Goal: Answer question/provide support

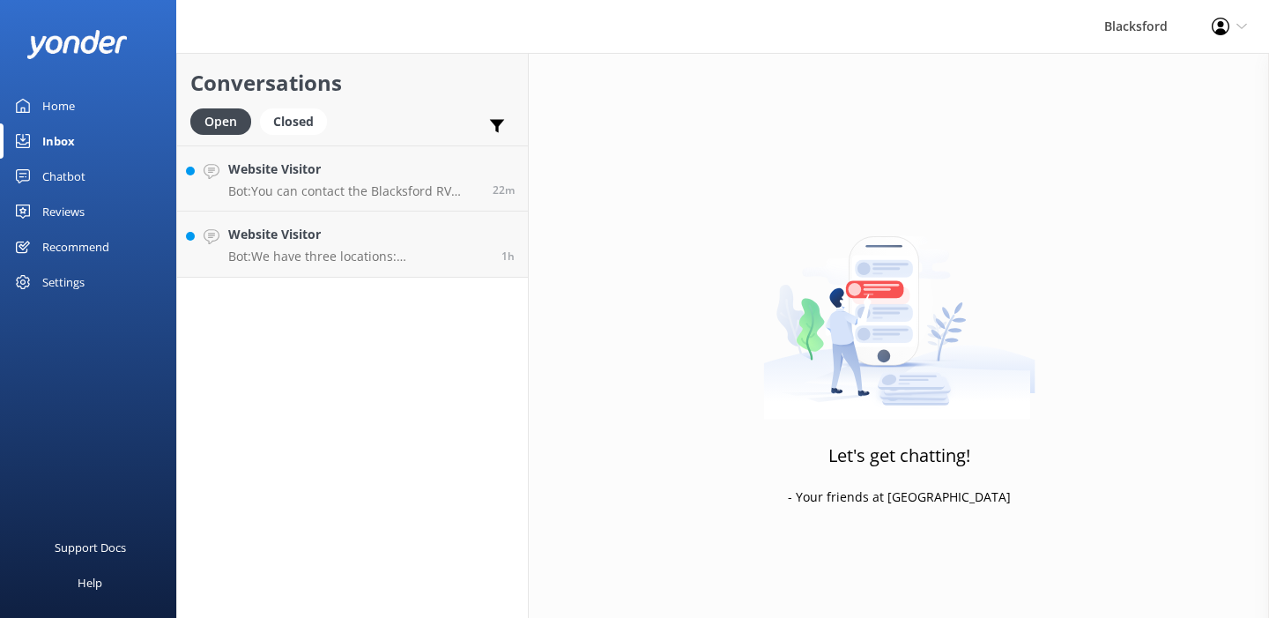
click at [267, 262] on p "Bot: We have three locations: [GEOGRAPHIC_DATA], [GEOGRAPHIC_DATA] - [GEOGRAPHI…" at bounding box center [358, 257] width 260 height 16
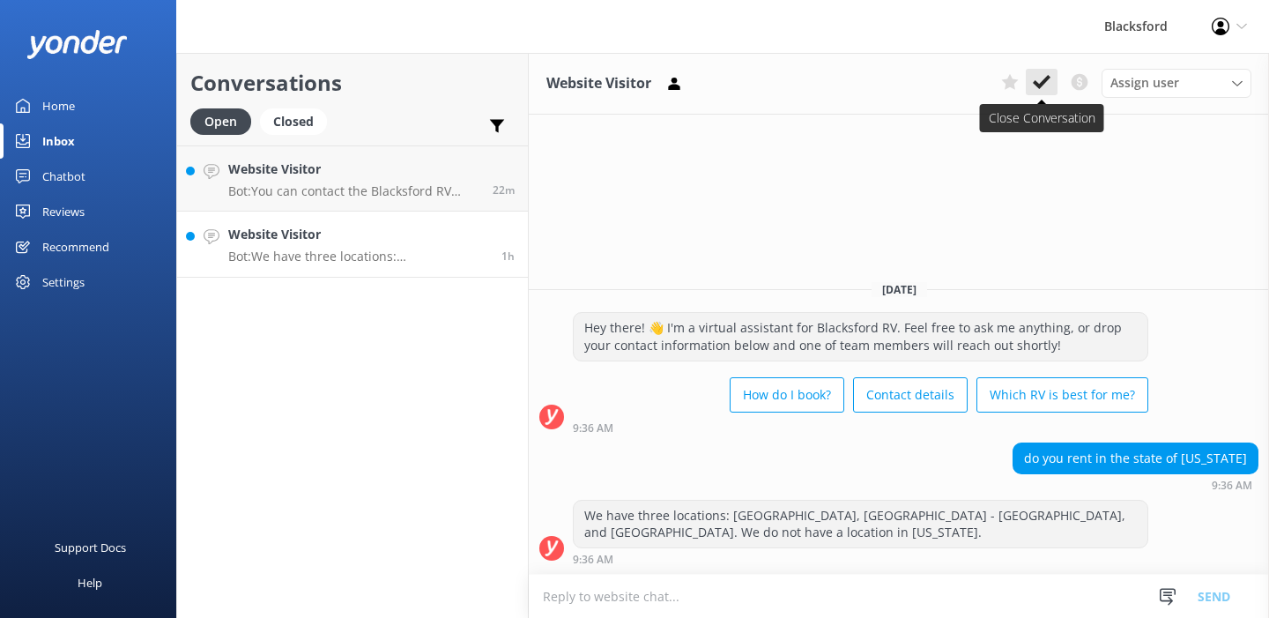
click at [1037, 80] on icon at bounding box center [1042, 82] width 18 height 18
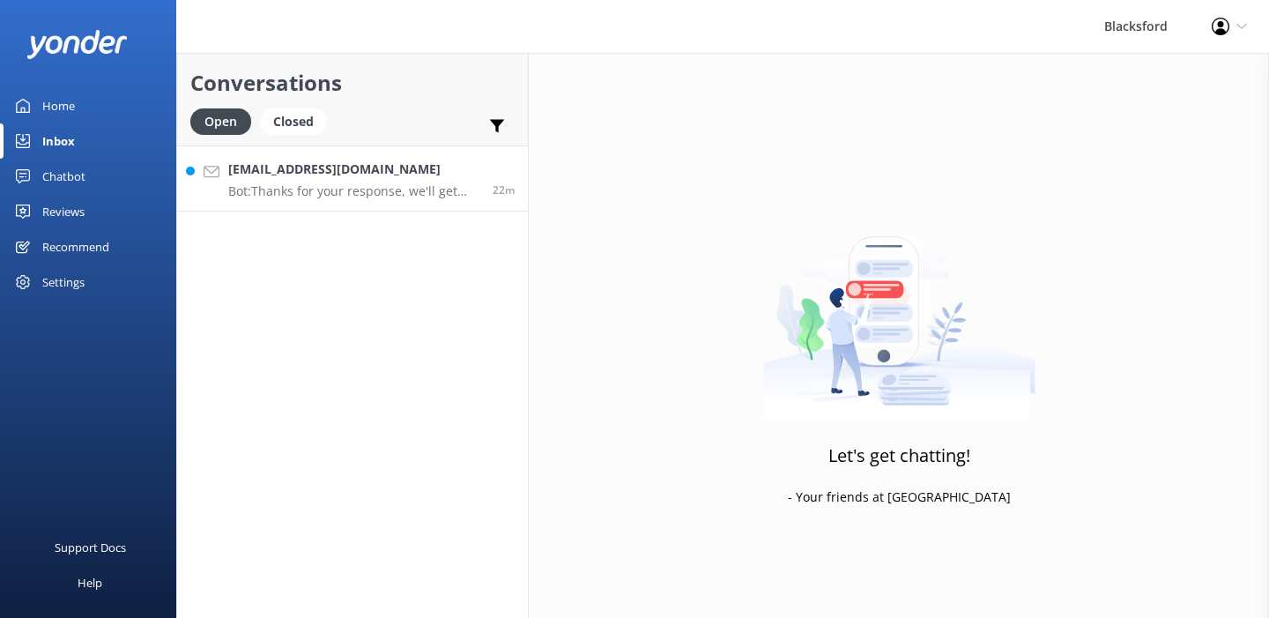
click at [281, 190] on p "Bot: Thanks for your response, we'll get back to you as soon as we can during o…" at bounding box center [353, 191] width 251 height 16
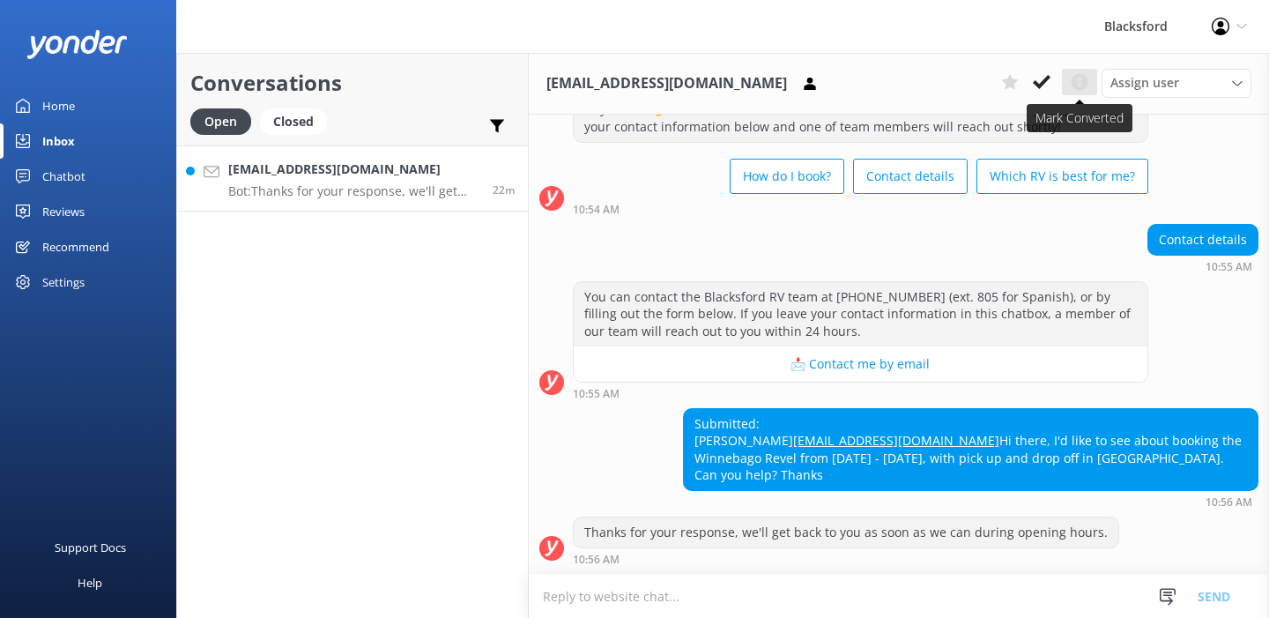
scroll to position [83, 0]
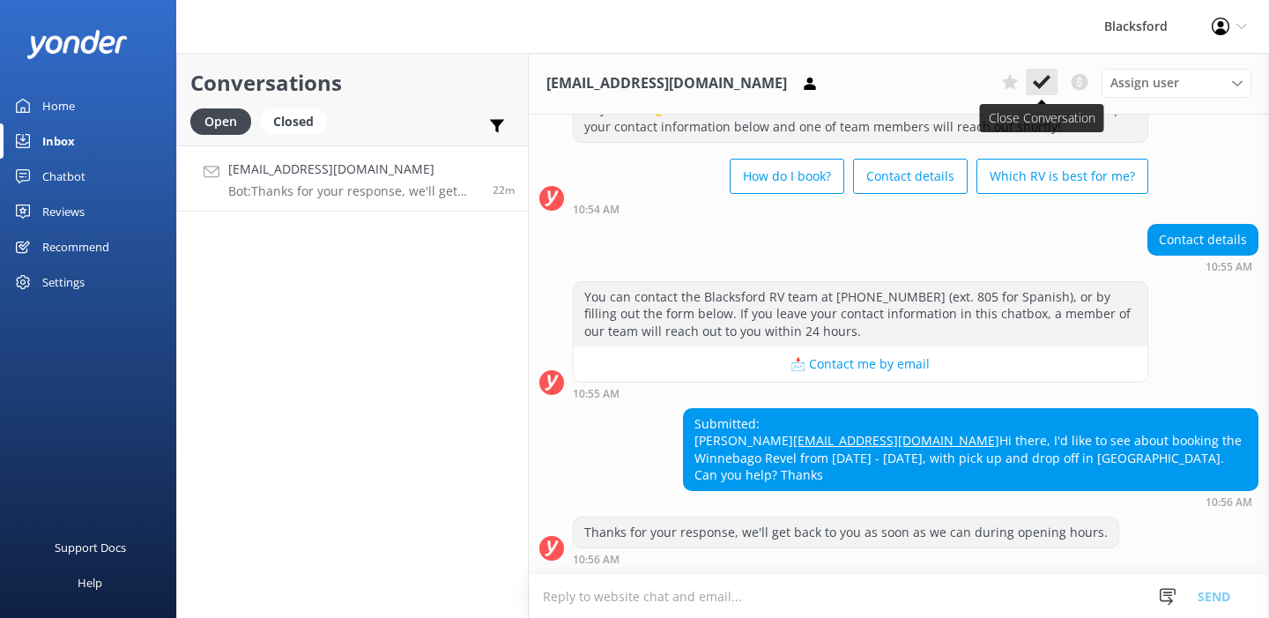
click at [1050, 86] on icon at bounding box center [1042, 82] width 18 height 18
